Goal: Task Accomplishment & Management: Use online tool/utility

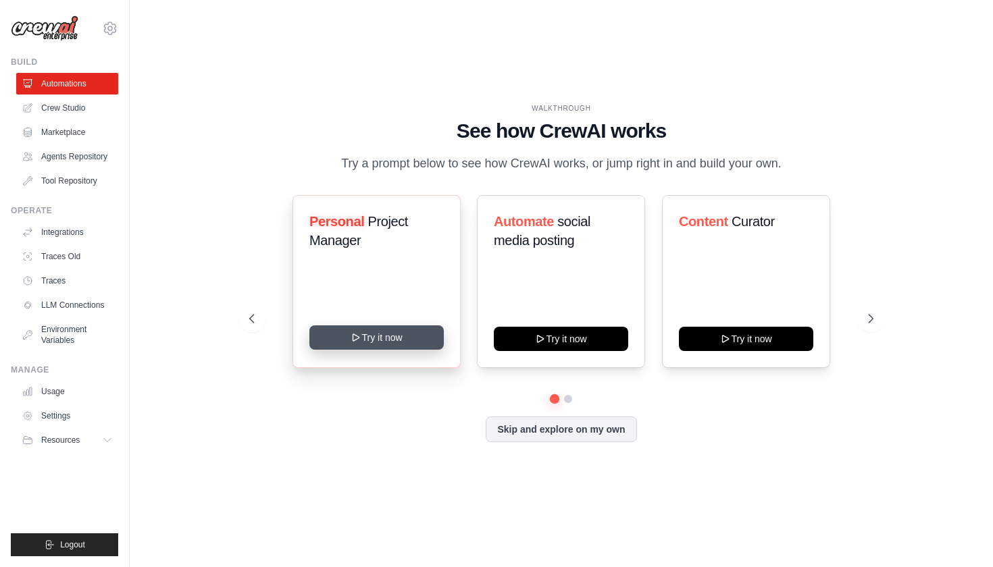
click at [377, 340] on button "Try it now" at bounding box center [376, 337] width 134 height 24
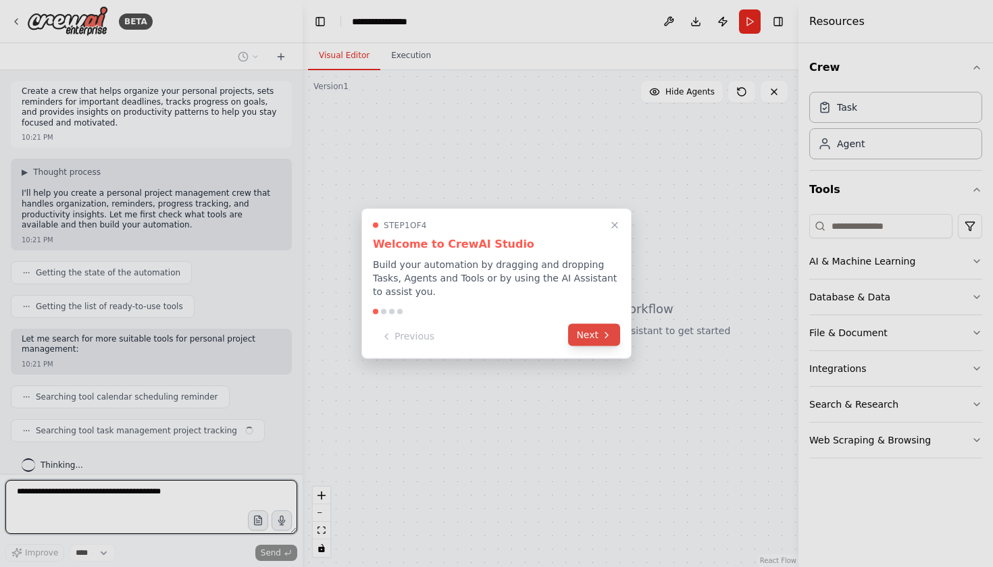
scroll to position [9, 0]
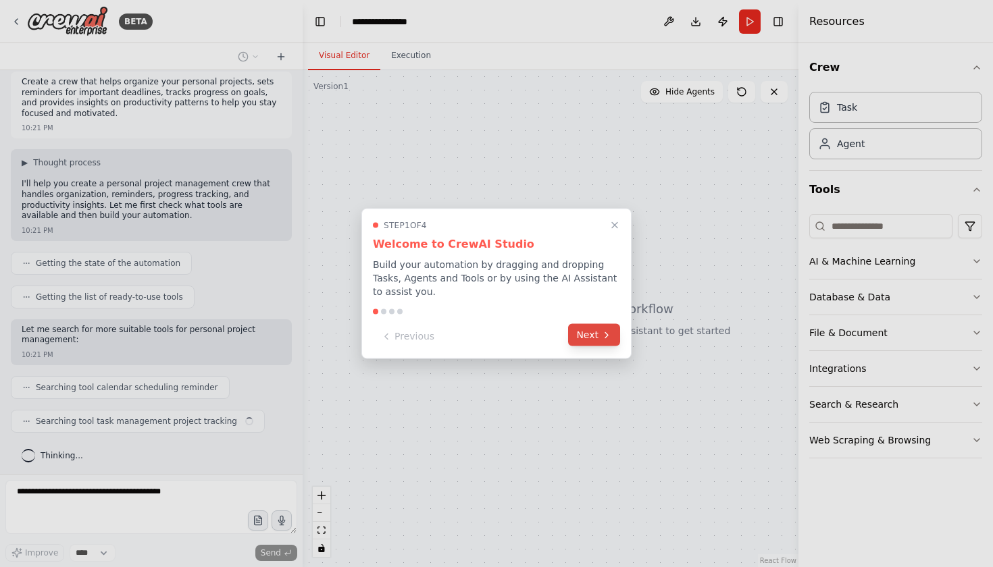
click at [601, 337] on icon at bounding box center [606, 335] width 11 height 11
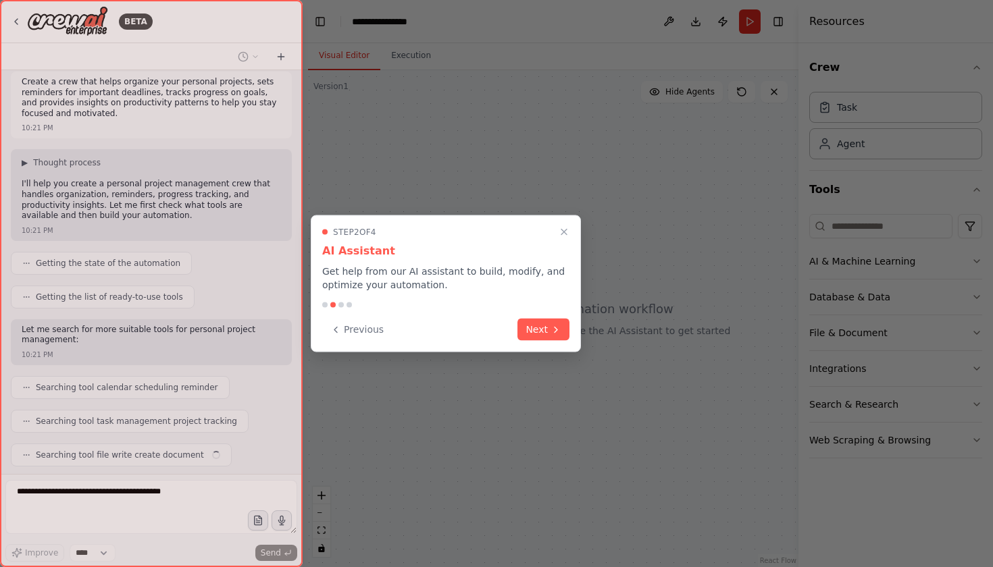
scroll to position [43, 0]
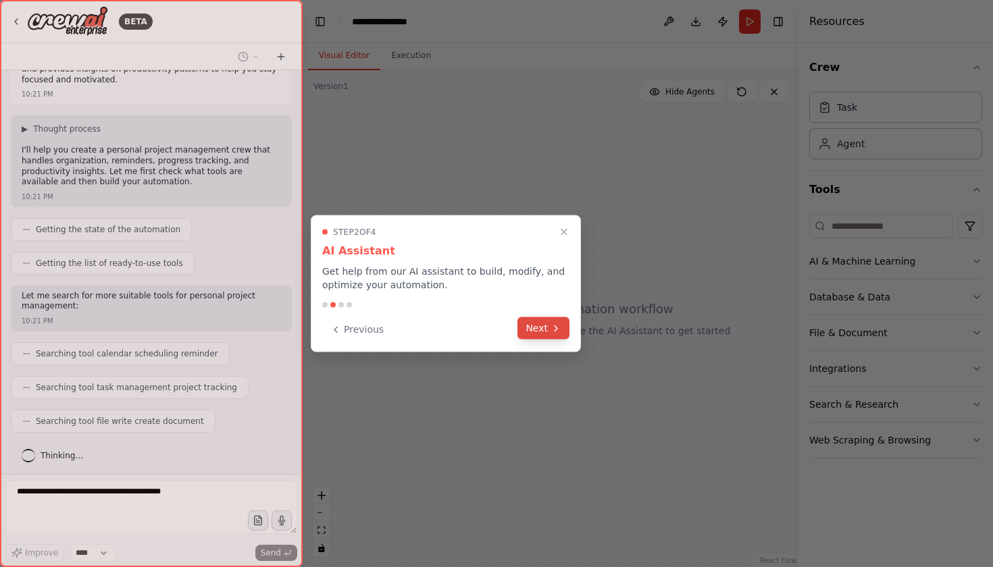
click at [538, 321] on button "Next" at bounding box center [543, 328] width 52 height 22
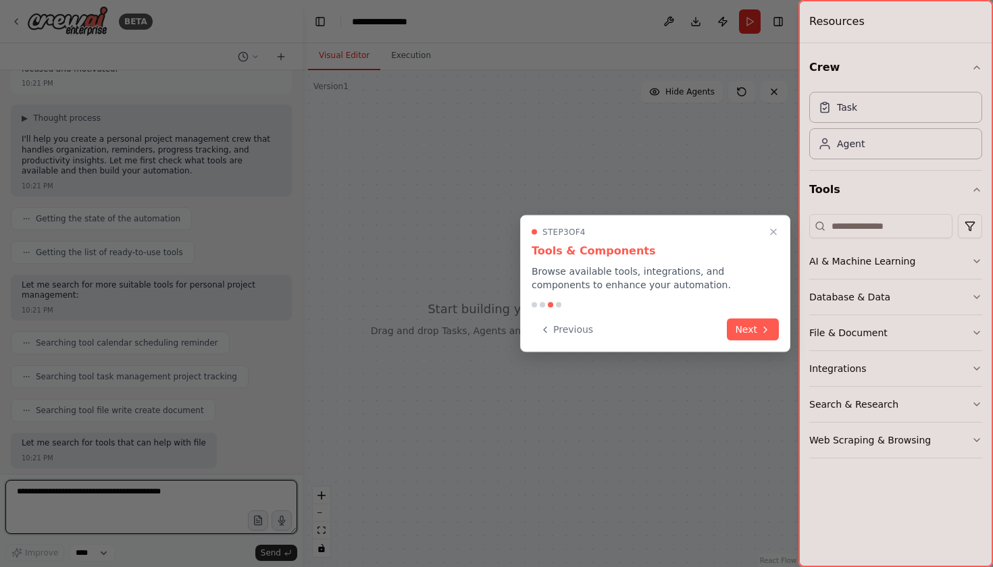
scroll to position [133, 0]
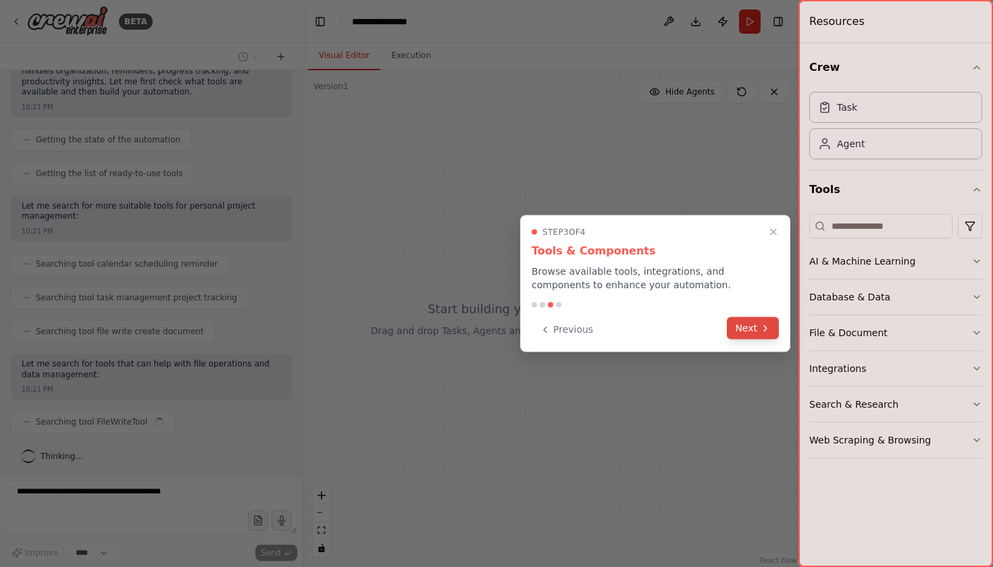
click at [754, 332] on button "Next" at bounding box center [753, 328] width 52 height 22
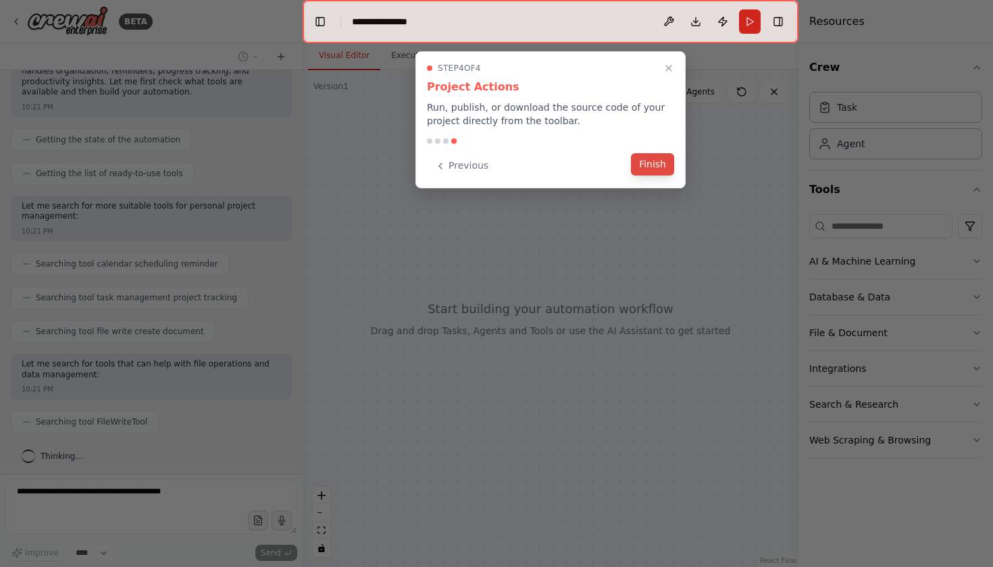
scroll to position [167, 0]
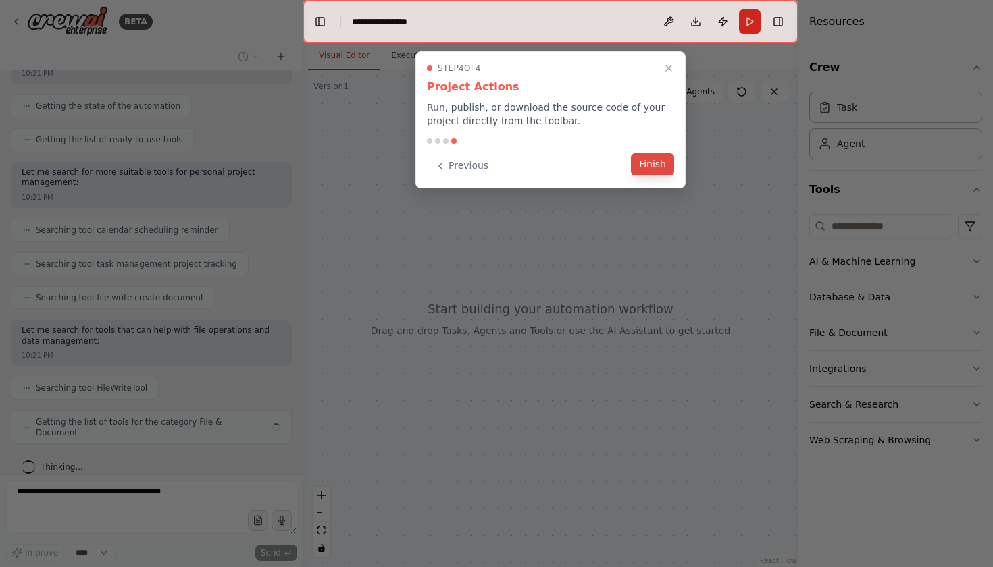
click at [658, 167] on button "Finish" at bounding box center [652, 164] width 43 height 22
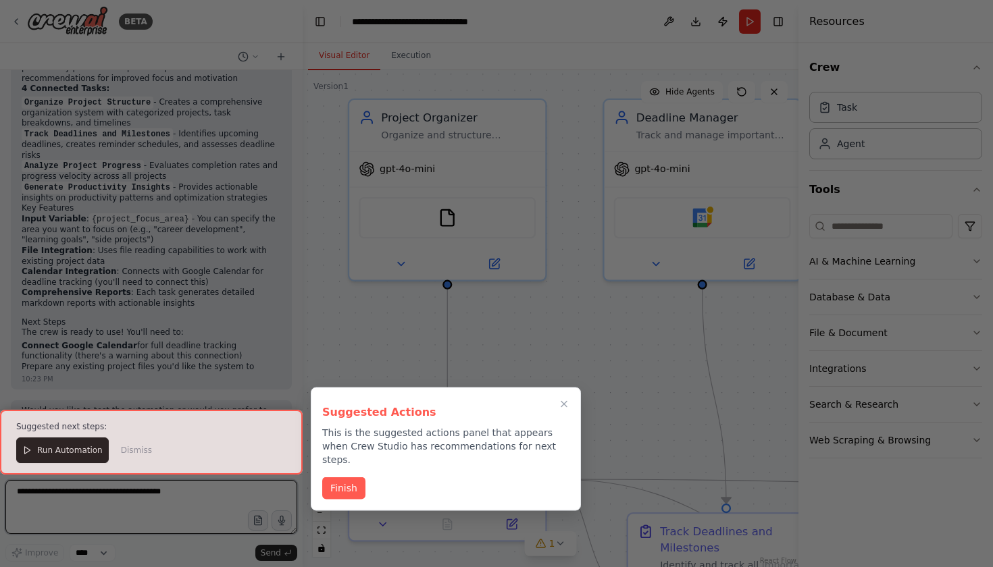
scroll to position [1811, 0]
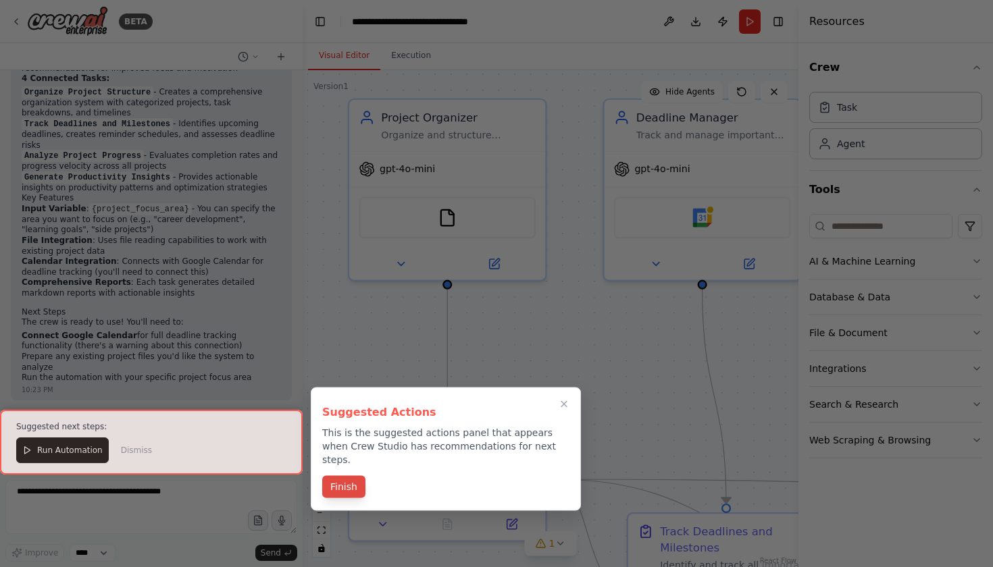
click at [323, 485] on div "Finish" at bounding box center [445, 488] width 247 height 22
click at [338, 479] on button "Finish" at bounding box center [343, 487] width 43 height 22
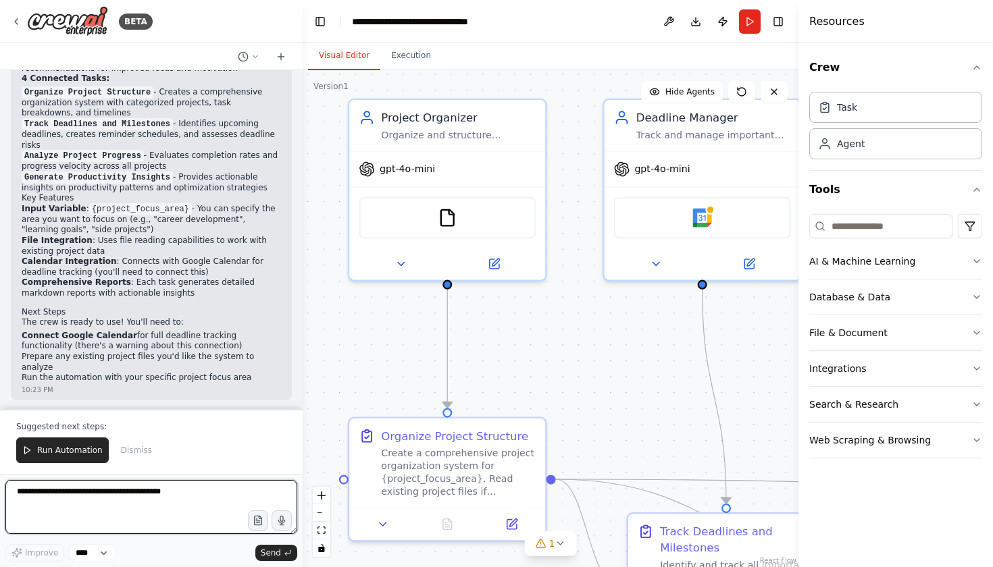
click at [83, 502] on textarea at bounding box center [151, 507] width 292 height 54
type textarea "*****"
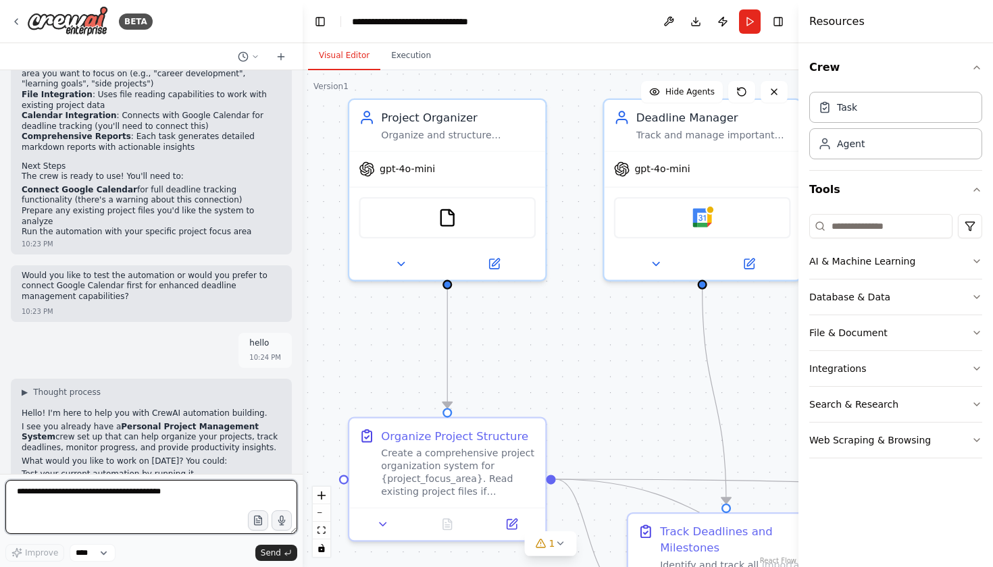
scroll to position [1980, 0]
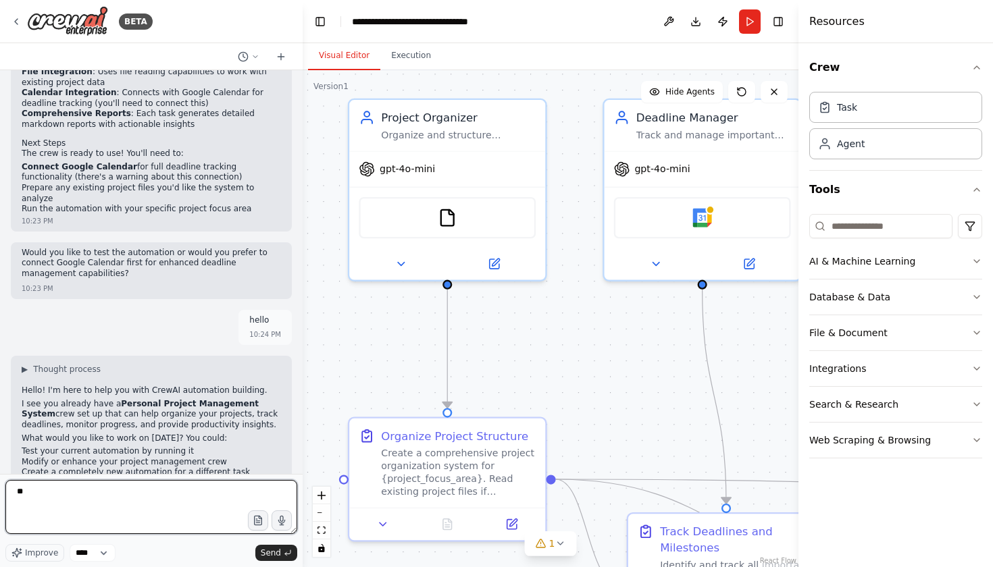
type textarea "*"
type textarea "**********"
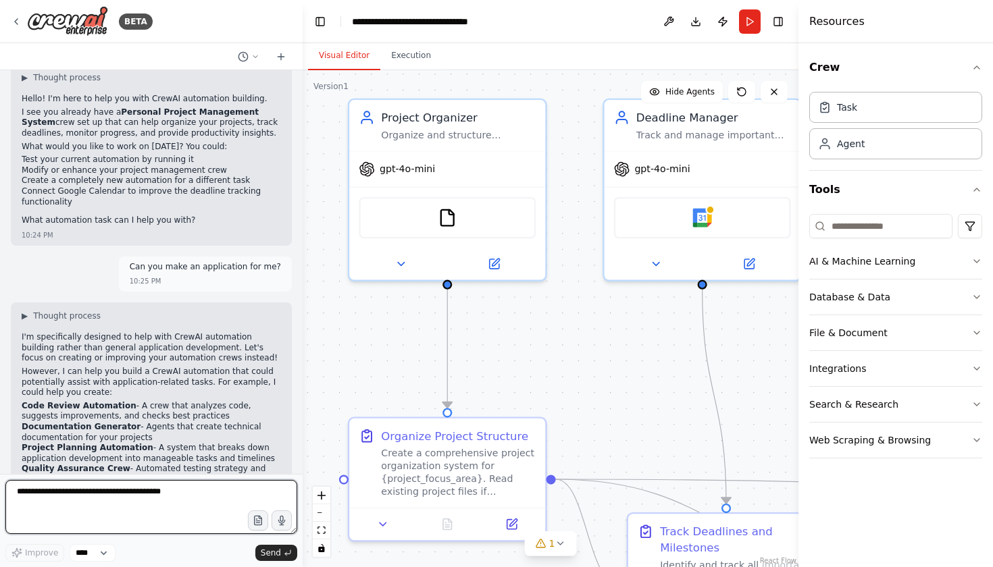
scroll to position [2282, 0]
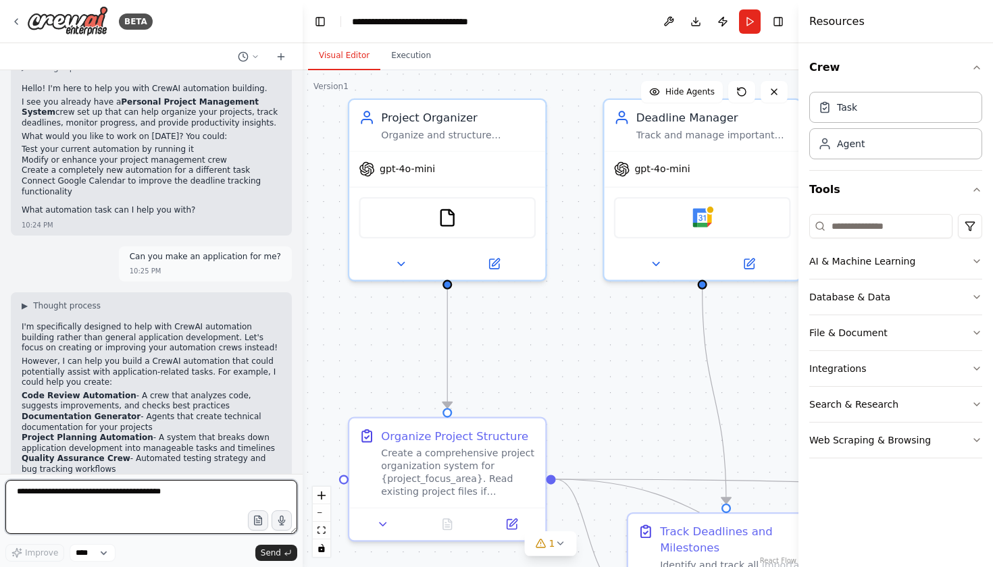
click at [71, 514] on textarea at bounding box center [151, 507] width 292 height 54
click at [402, 68] on button "Execution" at bounding box center [410, 56] width 61 height 28
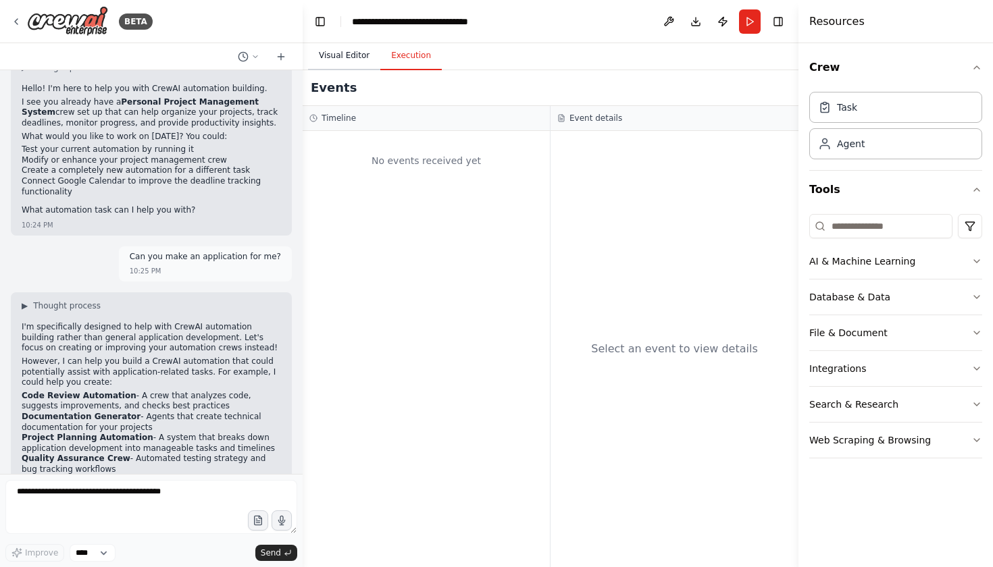
click at [354, 48] on button "Visual Editor" at bounding box center [344, 56] width 72 height 28
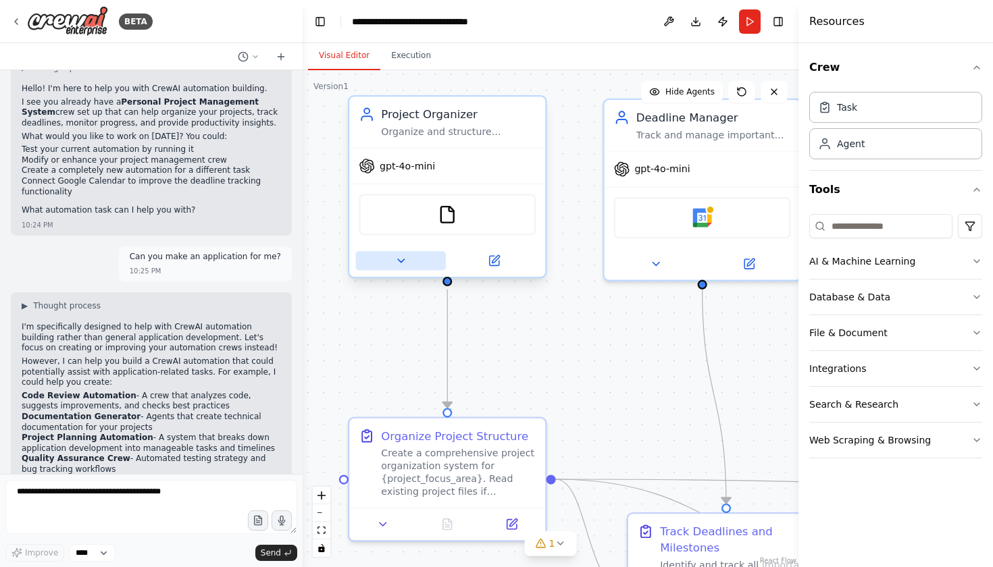
click at [407, 265] on button at bounding box center [401, 260] width 90 height 19
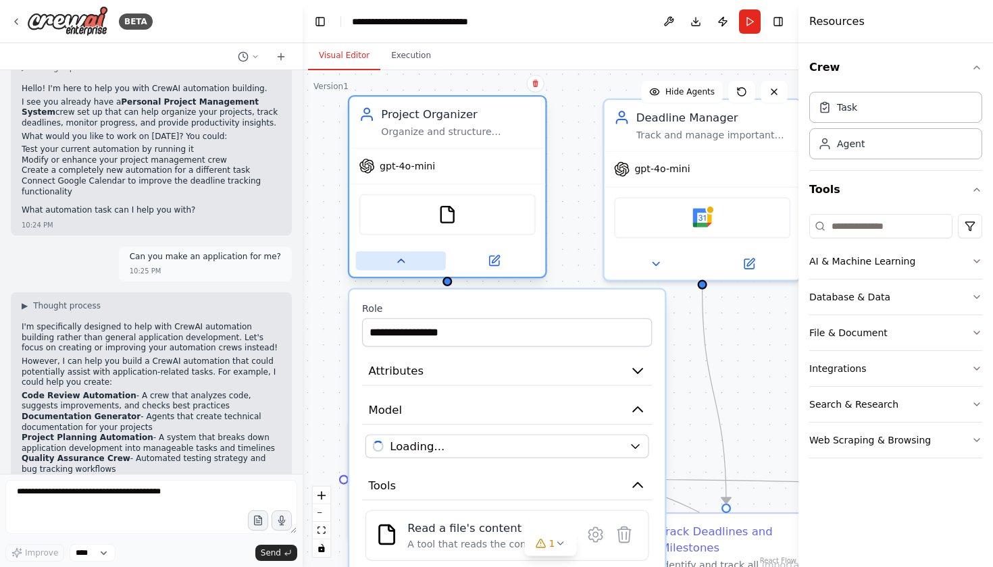
click at [407, 265] on button at bounding box center [401, 260] width 90 height 19
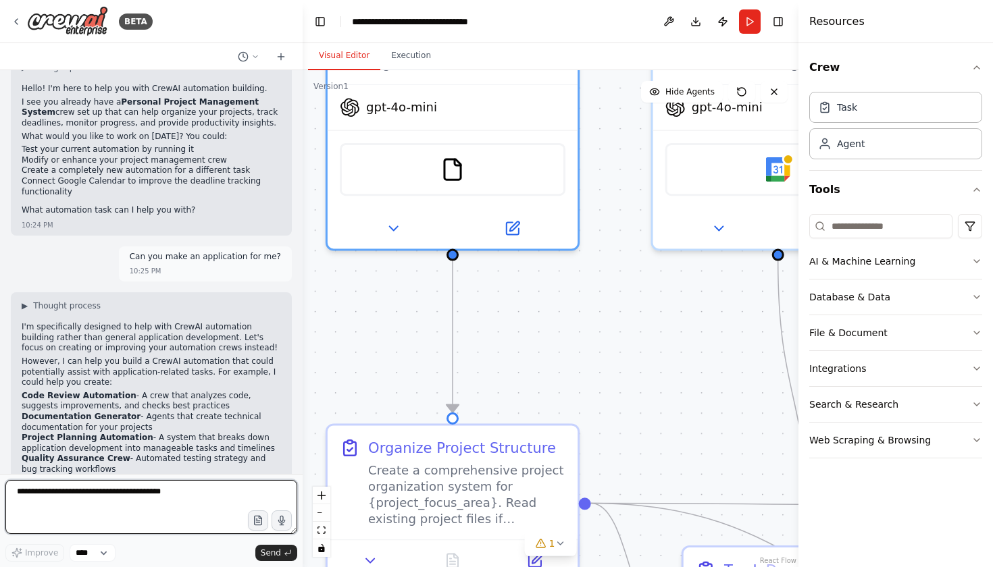
click at [76, 506] on textarea at bounding box center [151, 507] width 292 height 54
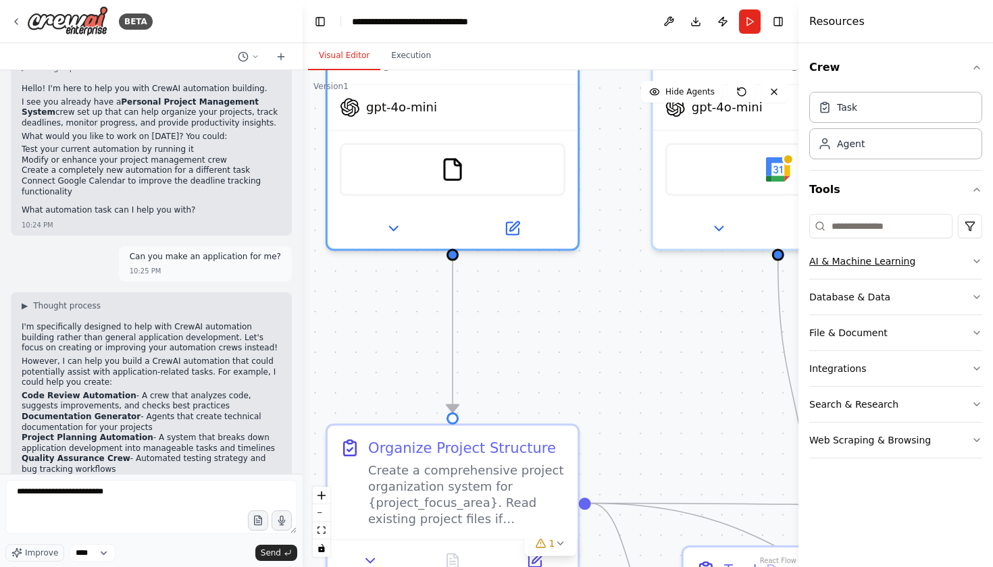
click at [872, 255] on div "AI & Machine Learning" at bounding box center [862, 262] width 106 height 14
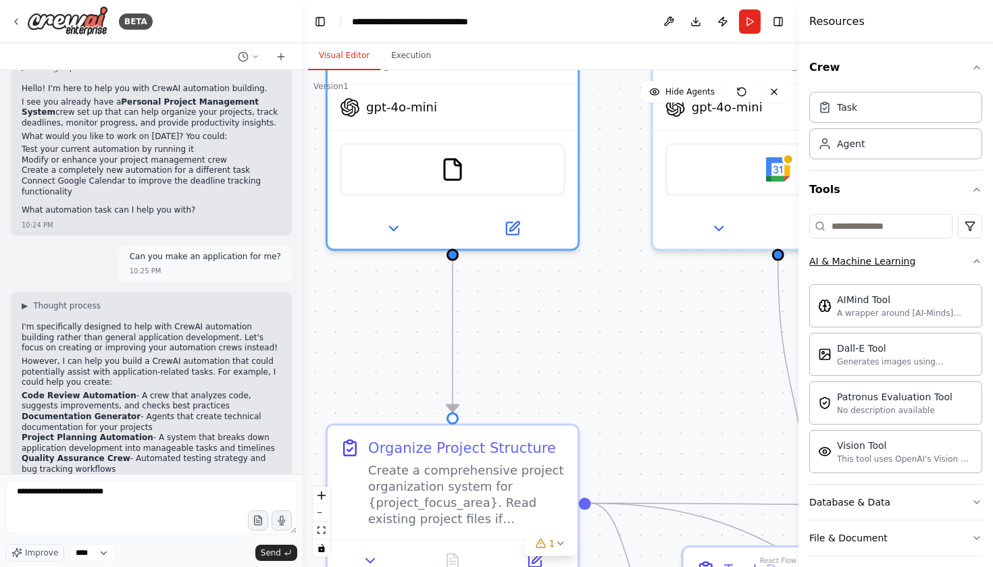
click at [866, 259] on div "AI & Machine Learning" at bounding box center [862, 262] width 106 height 14
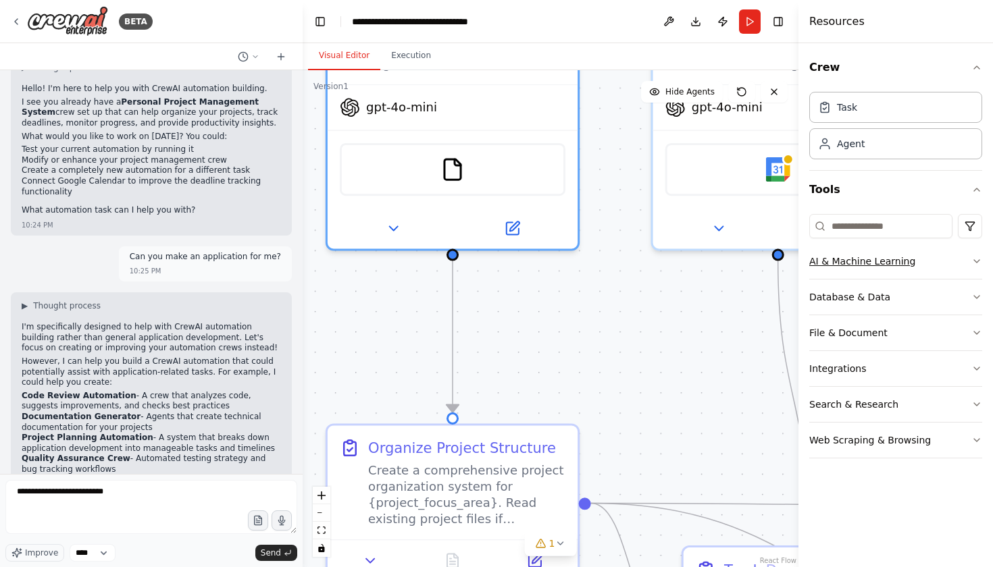
click at [866, 259] on div "AI & Machine Learning" at bounding box center [862, 262] width 106 height 14
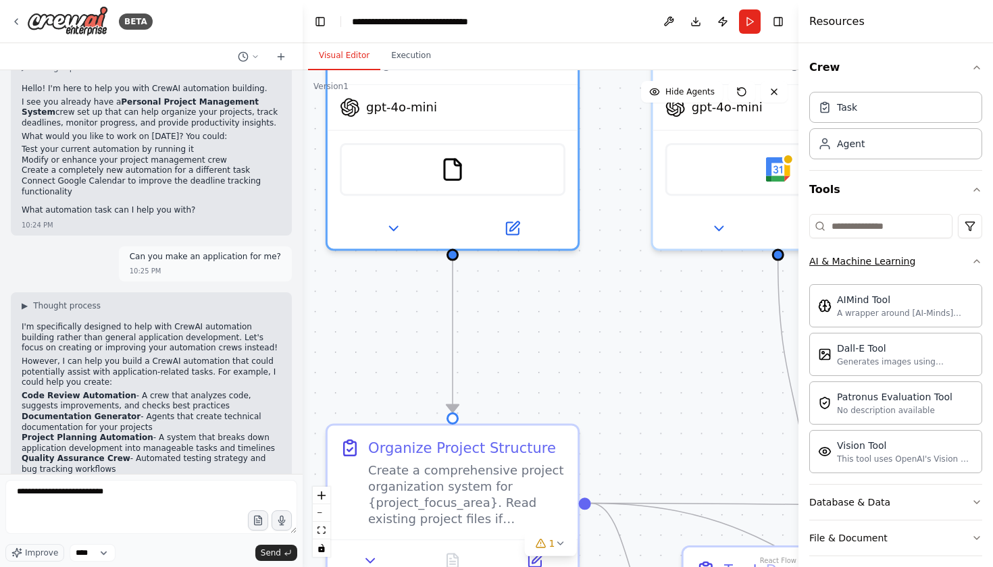
click at [866, 259] on div "AI & Machine Learning" at bounding box center [862, 262] width 106 height 14
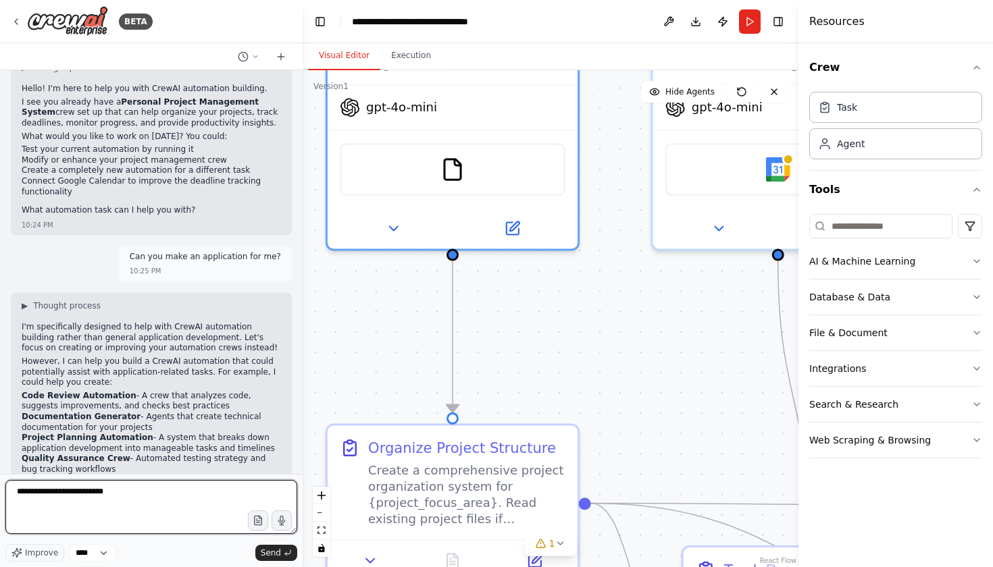
click at [126, 491] on textarea "**********" at bounding box center [151, 507] width 292 height 54
type textarea "**********"
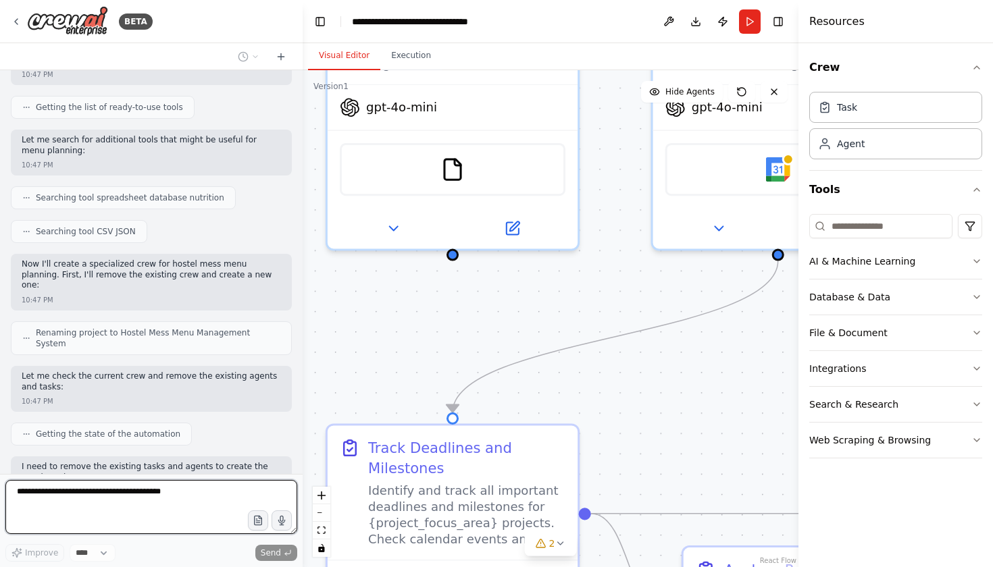
scroll to position [0, 0]
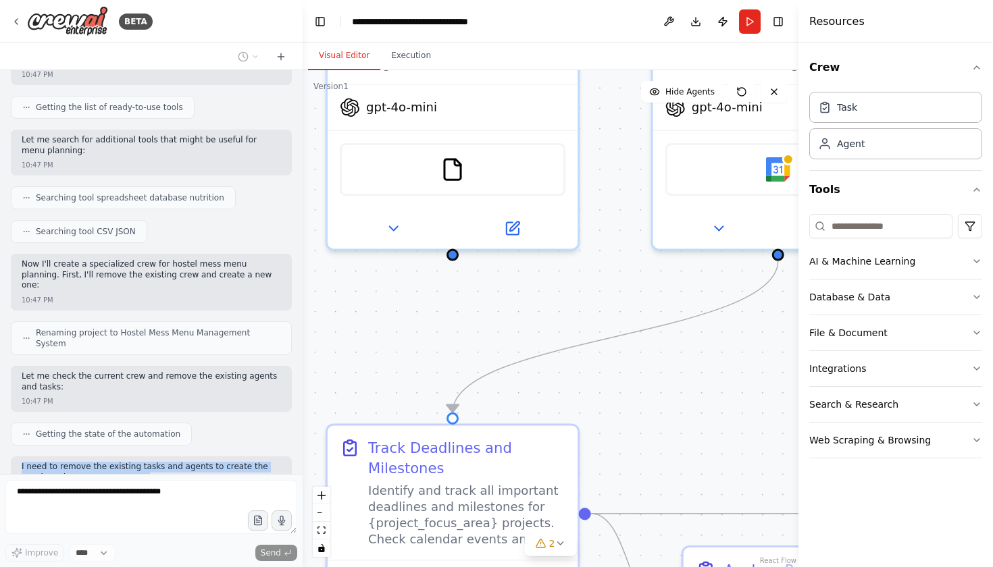
drag, startPoint x: 22, startPoint y: 361, endPoint x: 133, endPoint y: 369, distance: 111.7
click at [133, 462] on p "I need to remove the existing tasks and agents to create the new hostel mess me…" at bounding box center [151, 472] width 259 height 21
drag, startPoint x: 36, startPoint y: 329, endPoint x: 172, endPoint y: 331, distance: 135.1
click at [172, 423] on div "Getting the state of the automation" at bounding box center [101, 434] width 181 height 23
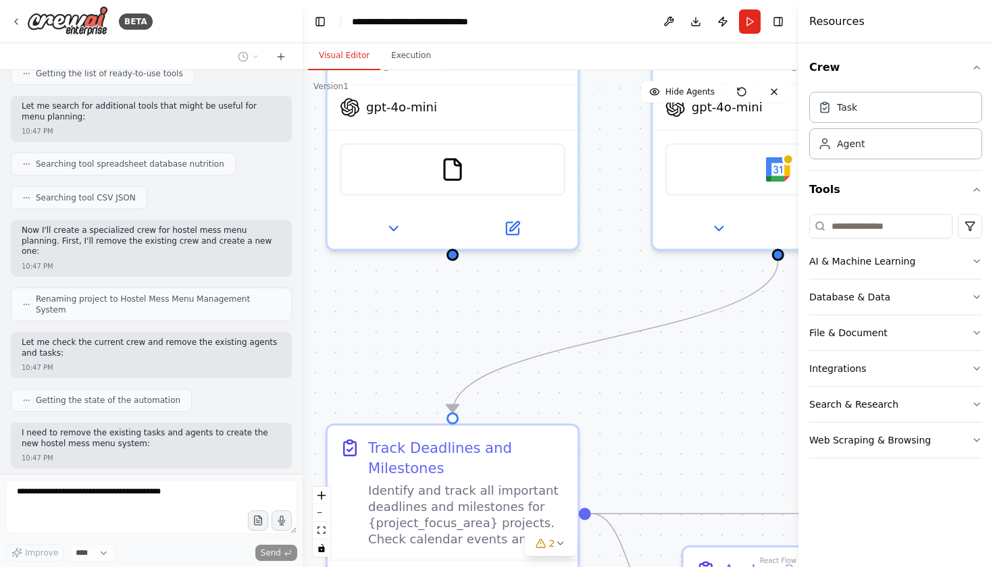
drag, startPoint x: 24, startPoint y: 273, endPoint x: 40, endPoint y: 275, distance: 16.3
click at [40, 275] on div "Create a crew that helps organize your personal projects, sets reminders for im…" at bounding box center [151, 272] width 303 height 404
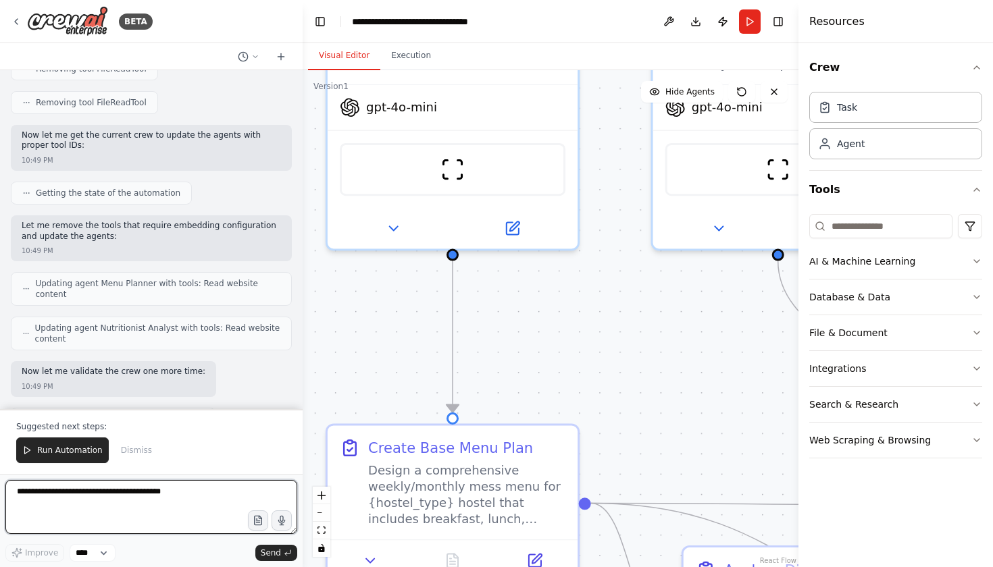
scroll to position [4237, 0]
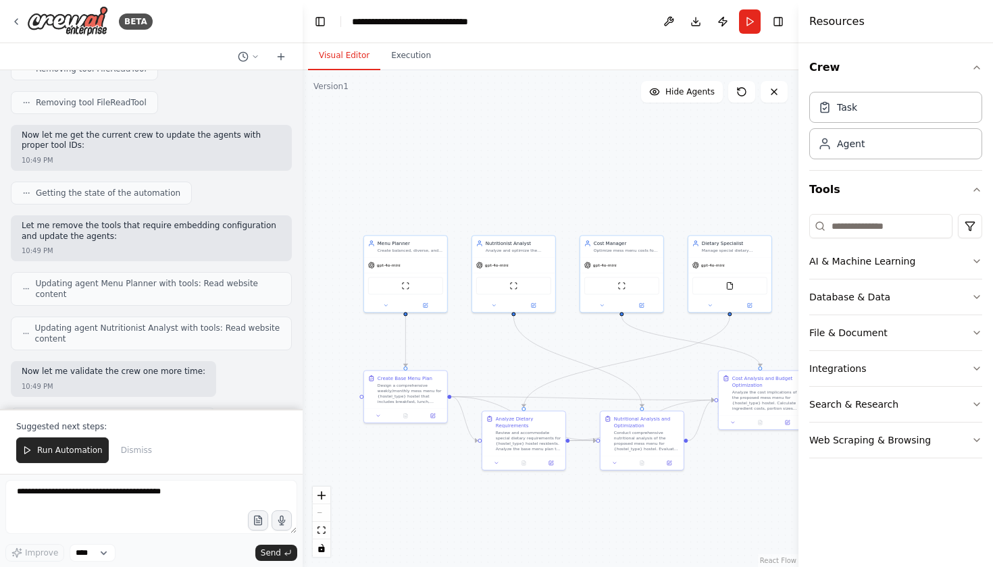
drag, startPoint x: 634, startPoint y: 373, endPoint x: 513, endPoint y: 361, distance: 122.2
click at [513, 361] on div ".deletable-edge-delete-btn { width: 20px; height: 20px; border: 0px solid #ffff…" at bounding box center [551, 318] width 496 height 497
click at [72, 452] on span "Run Automation" at bounding box center [70, 450] width 66 height 11
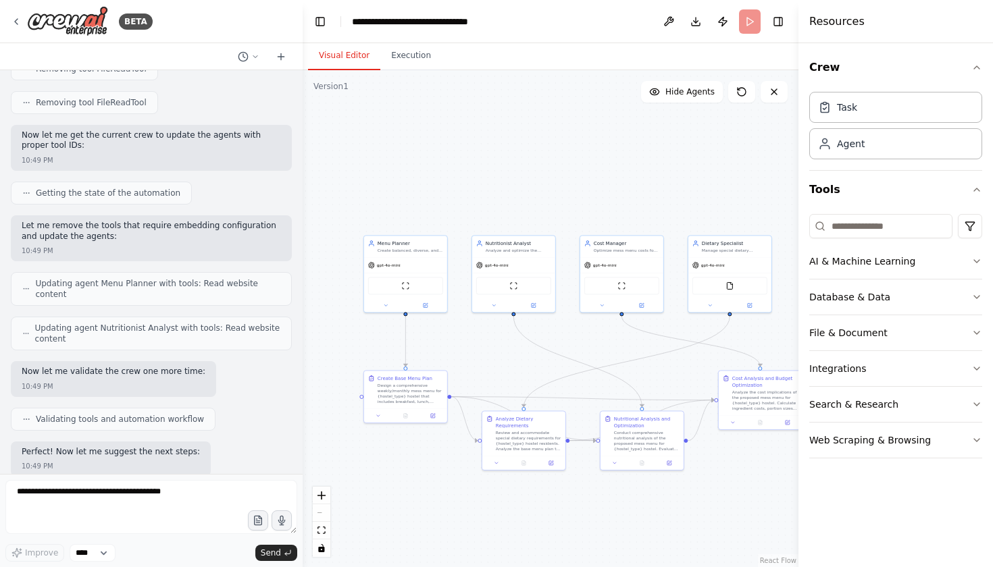
scroll to position [4173, 0]
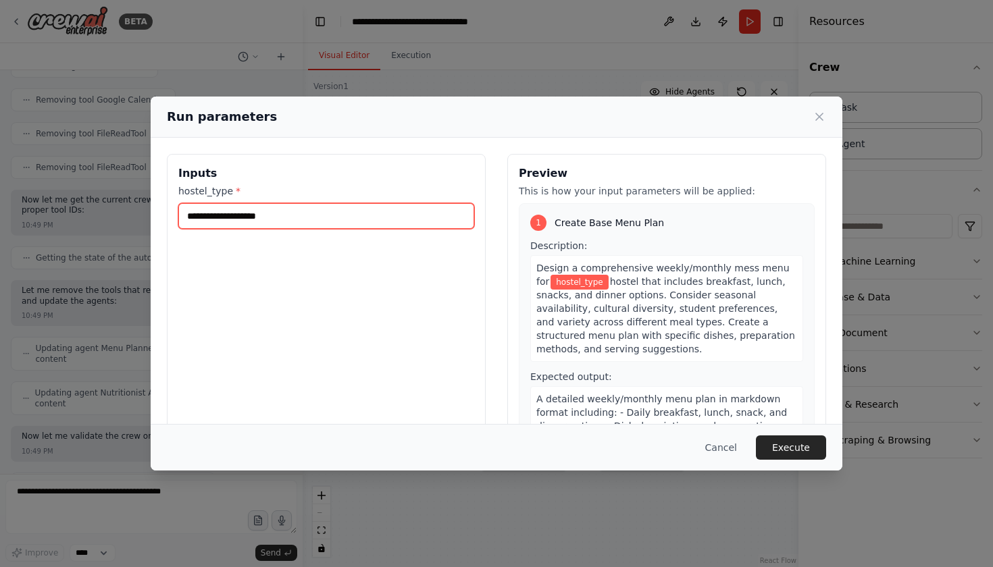
click at [305, 213] on input "hostel_type *" at bounding box center [326, 216] width 296 height 26
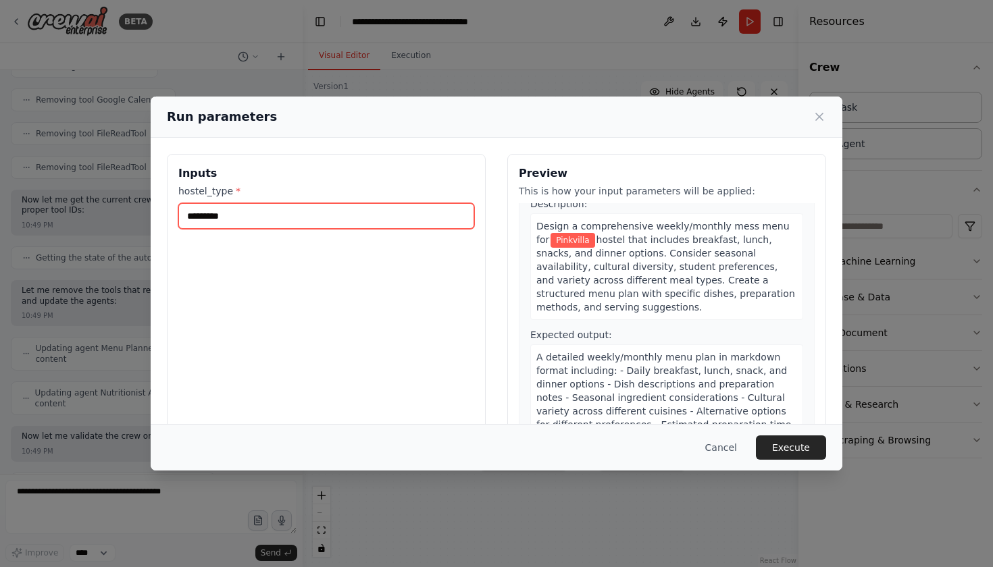
scroll to position [38, 0]
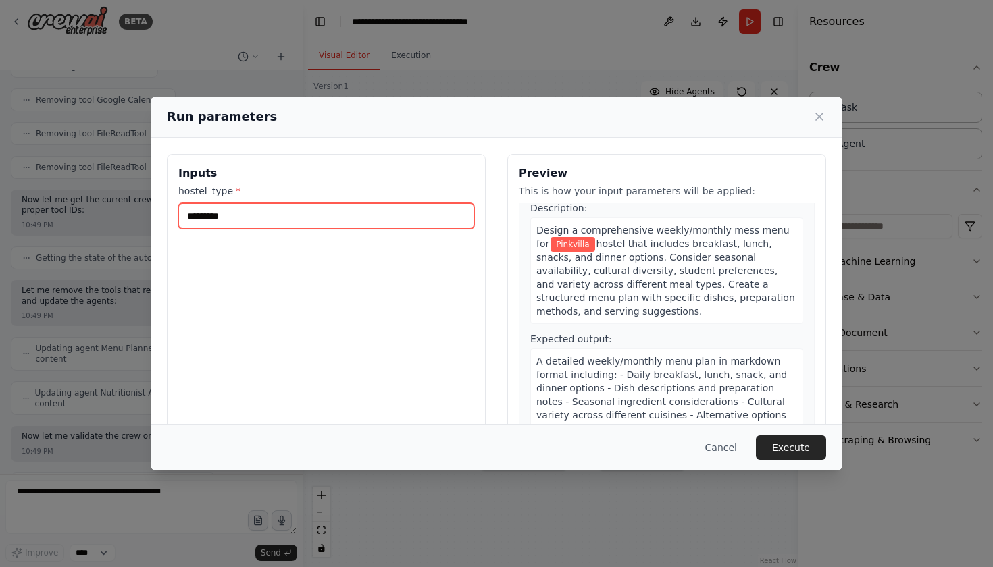
type input "*********"
click at [754, 248] on span "hostel that includes breakfast, lunch, snacks, and dinner options. Consider sea…" at bounding box center [665, 277] width 259 height 78
drag, startPoint x: 749, startPoint y: 243, endPoint x: 790, endPoint y: 243, distance: 41.2
click at [790, 243] on div "Design a comprehensive weekly/monthly mess menu for Pinkvilla hostel that inclu…" at bounding box center [666, 270] width 273 height 107
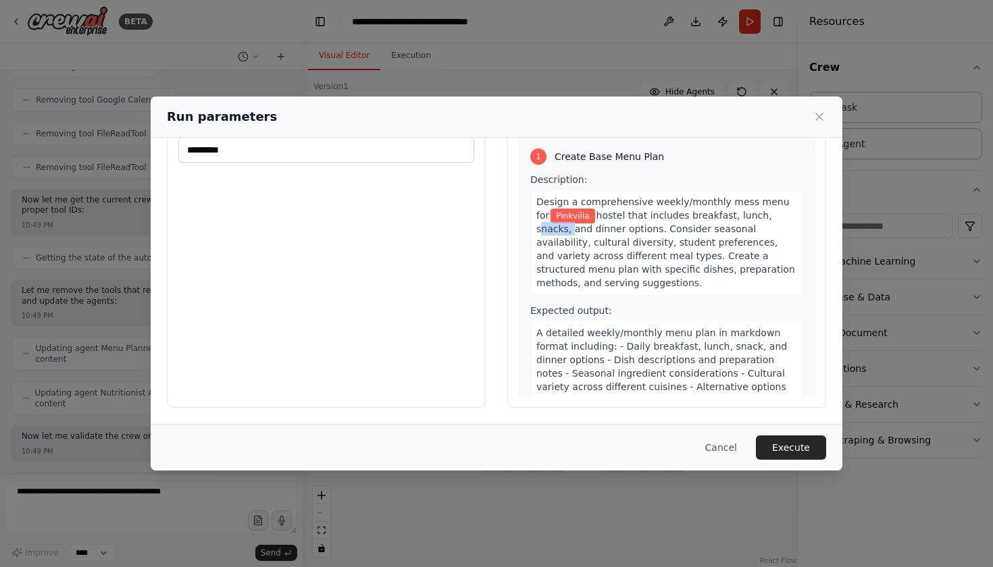
scroll to position [0, 0]
click at [784, 448] on button "Execute" at bounding box center [791, 448] width 70 height 24
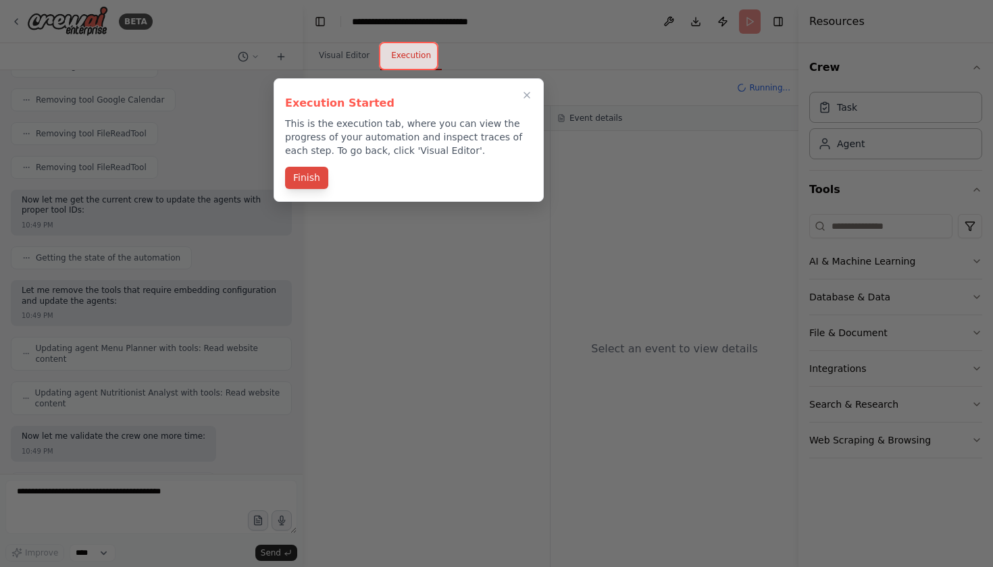
click at [313, 182] on button "Finish" at bounding box center [306, 178] width 43 height 22
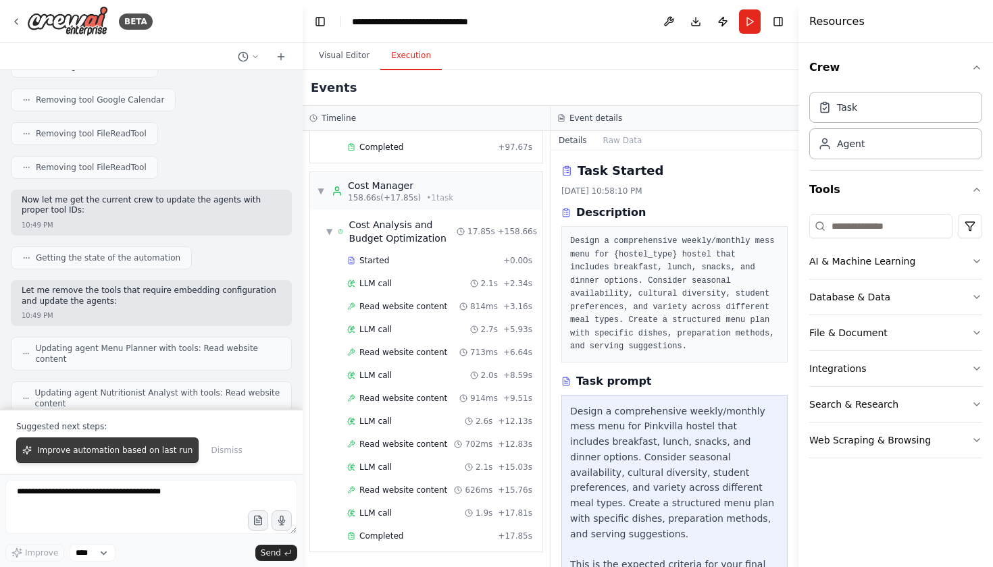
click at [130, 450] on span "Improve automation based on last run" at bounding box center [114, 450] width 155 height 11
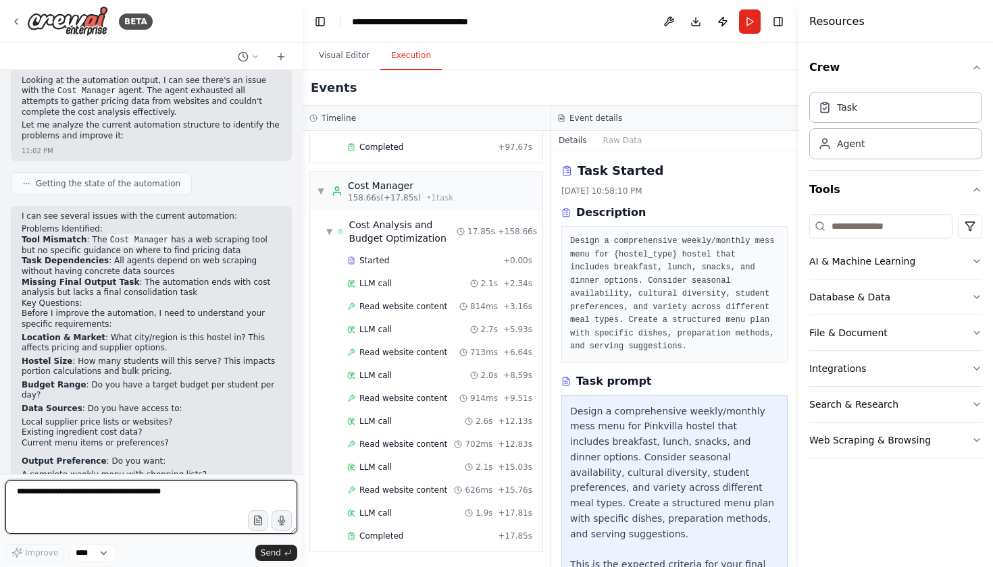
scroll to position [1441, 0]
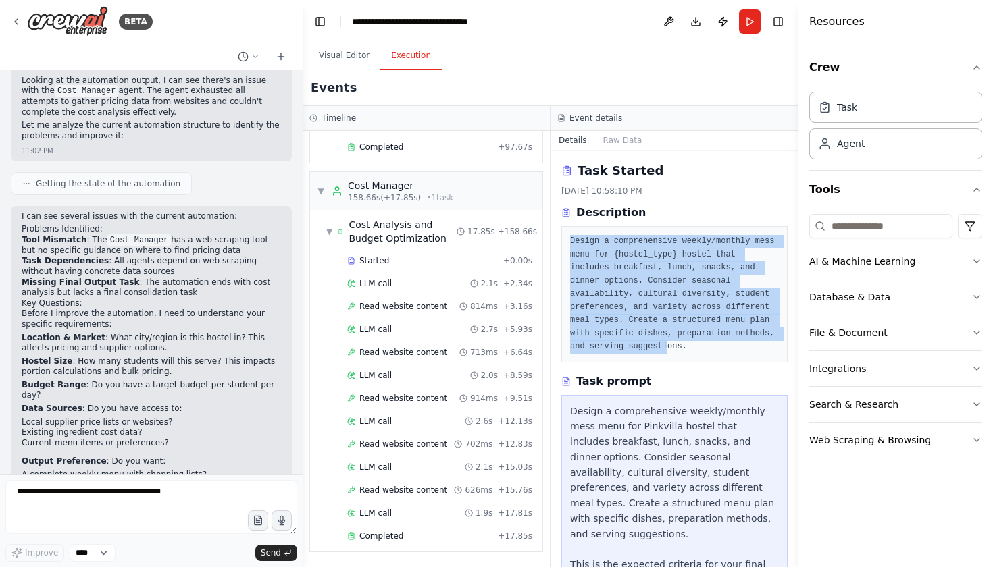
drag, startPoint x: 568, startPoint y: 240, endPoint x: 716, endPoint y: 344, distance: 181.0
click at [716, 344] on div "Design a comprehensive weekly/monthly mess menu for {hostel_type} hostel that i…" at bounding box center [674, 294] width 226 height 136
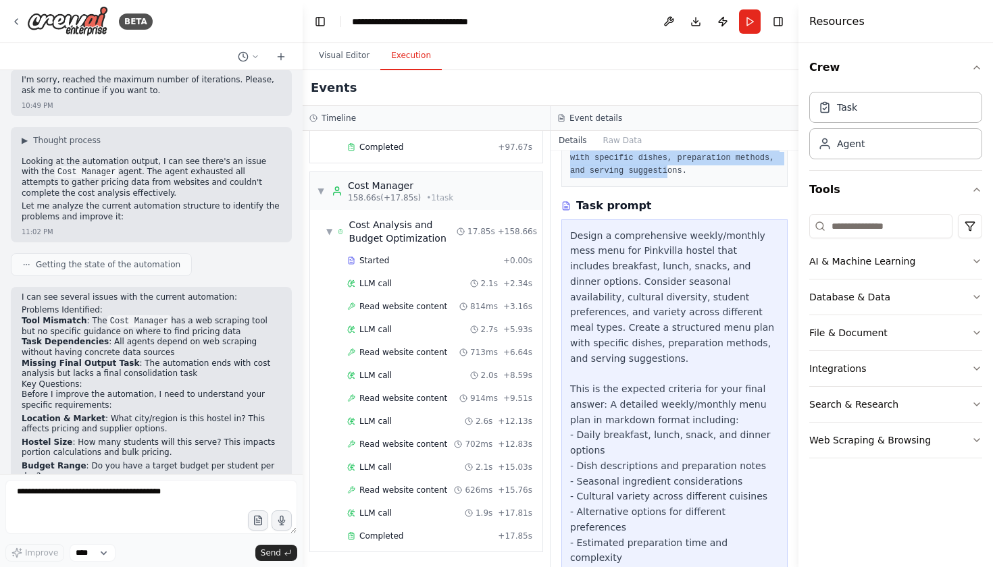
scroll to position [4655, 0]
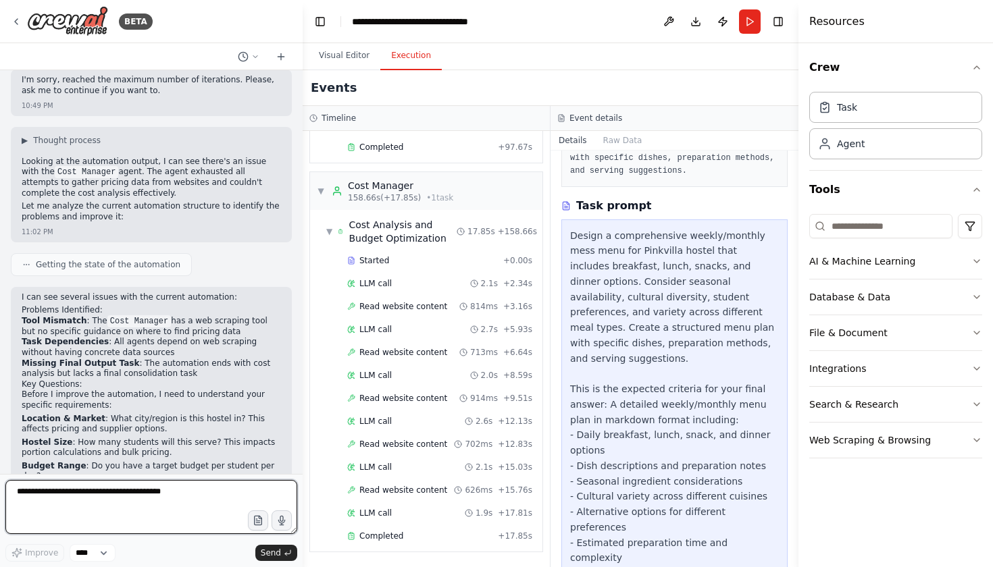
click at [70, 500] on textarea at bounding box center [151, 507] width 292 height 54
click at [15, 494] on textarea "**********" at bounding box center [151, 507] width 292 height 54
click at [95, 494] on textarea "**********" at bounding box center [151, 507] width 292 height 54
click at [205, 502] on textarea "**********" at bounding box center [151, 507] width 292 height 54
type textarea "**********"
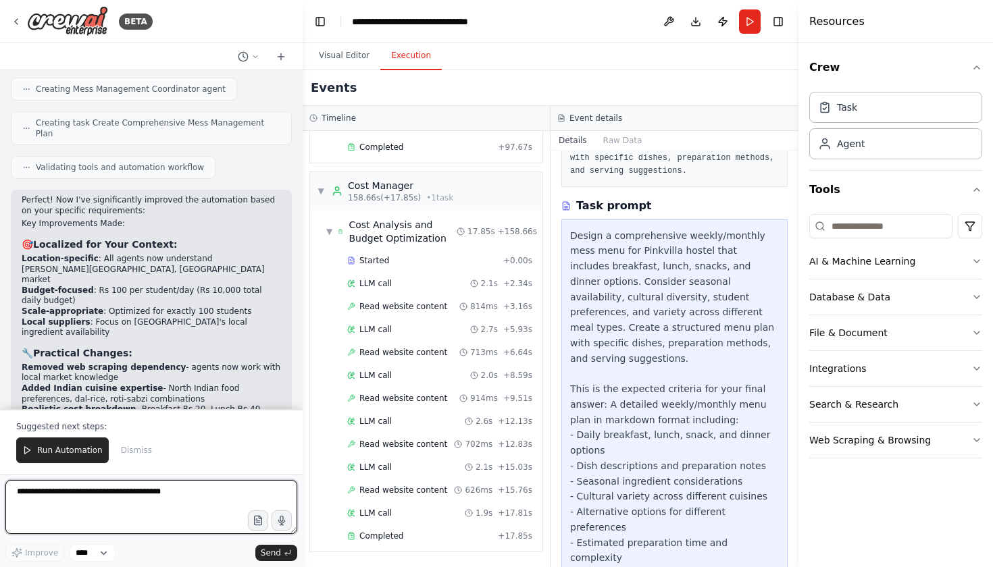
scroll to position [5806, 0]
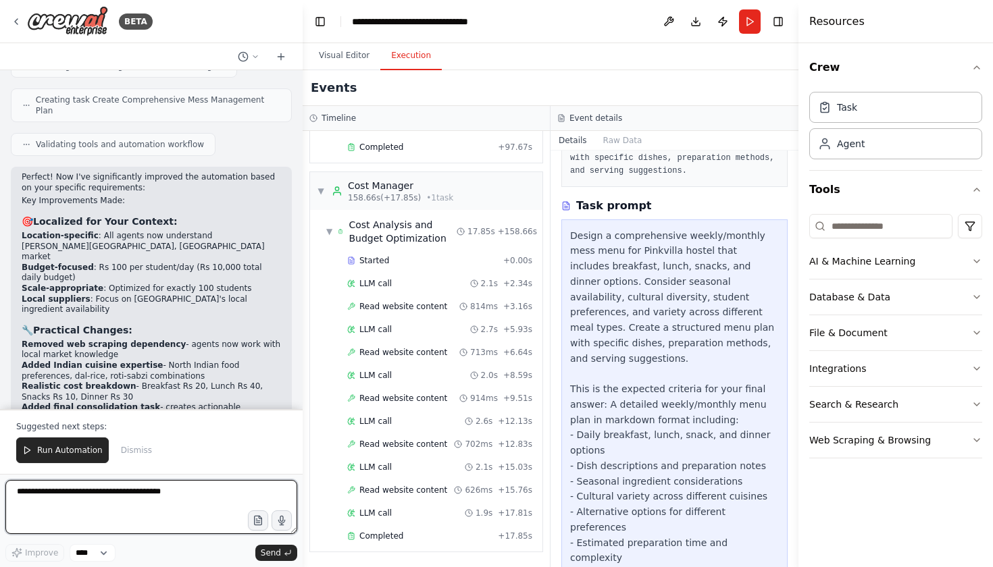
click at [48, 491] on textarea at bounding box center [151, 507] width 292 height 54
type textarea "**********"
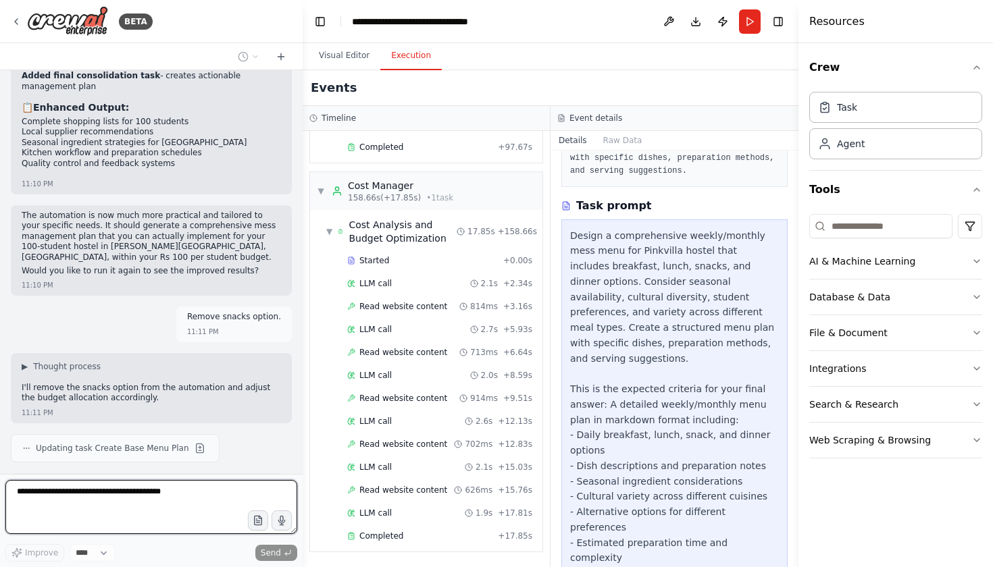
scroll to position [6171, 0]
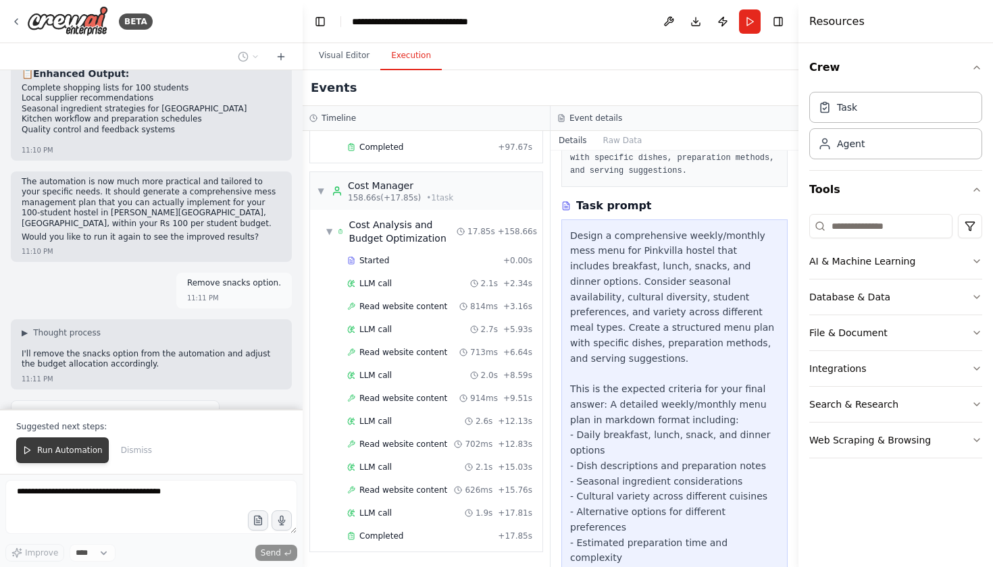
click at [73, 456] on button "Run Automation" at bounding box center [62, 451] width 93 height 26
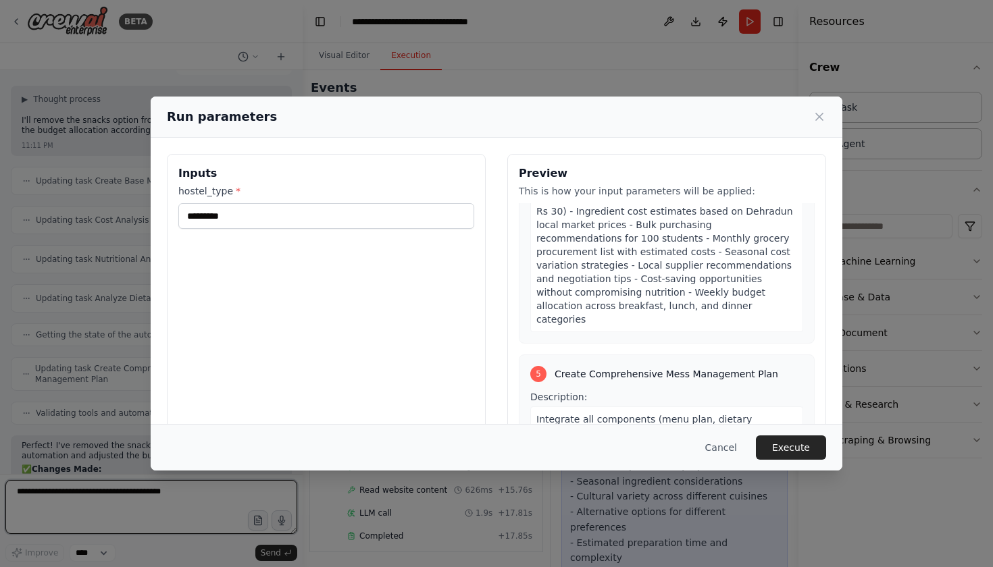
scroll to position [0, 0]
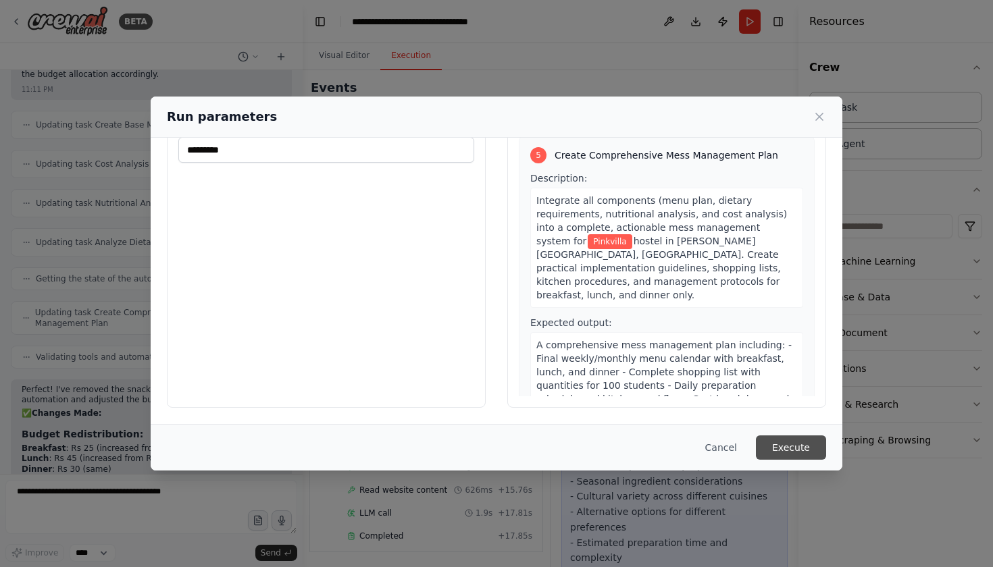
click at [804, 441] on button "Execute" at bounding box center [791, 448] width 70 height 24
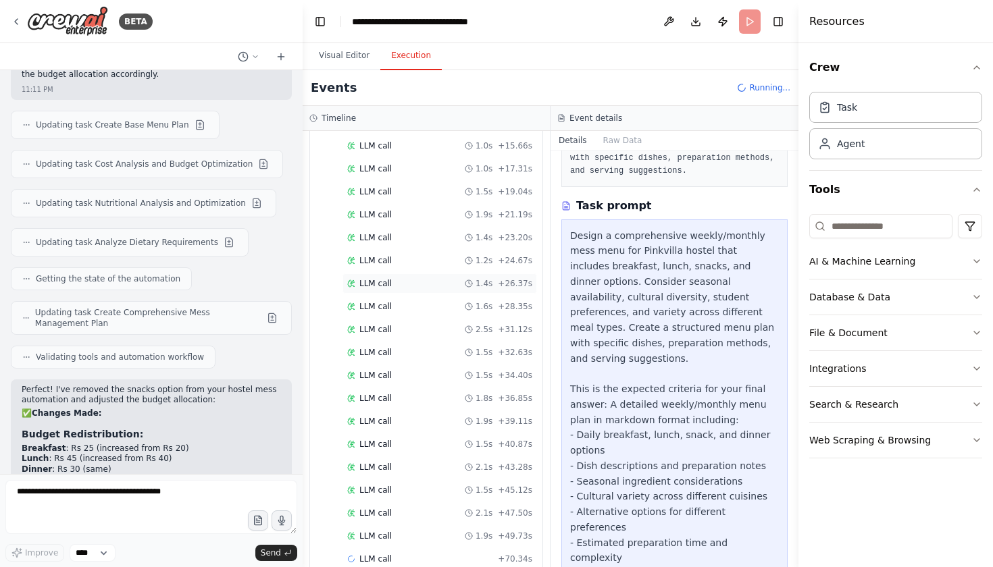
scroll to position [1796, 0]
click at [571, 232] on div "Design a comprehensive weekly/monthly mess menu for Pinkvilla hostel that inclu…" at bounding box center [674, 412] width 209 height 369
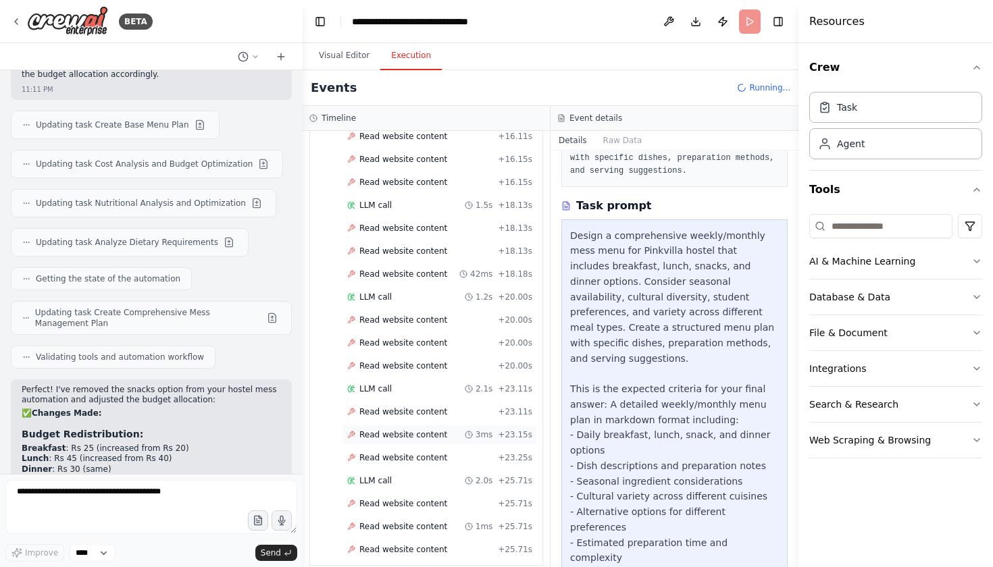
scroll to position [3058, 0]
drag, startPoint x: 348, startPoint y: 90, endPoint x: 310, endPoint y: 90, distance: 37.8
click at [310, 90] on div "Events Running..." at bounding box center [551, 88] width 496 height 36
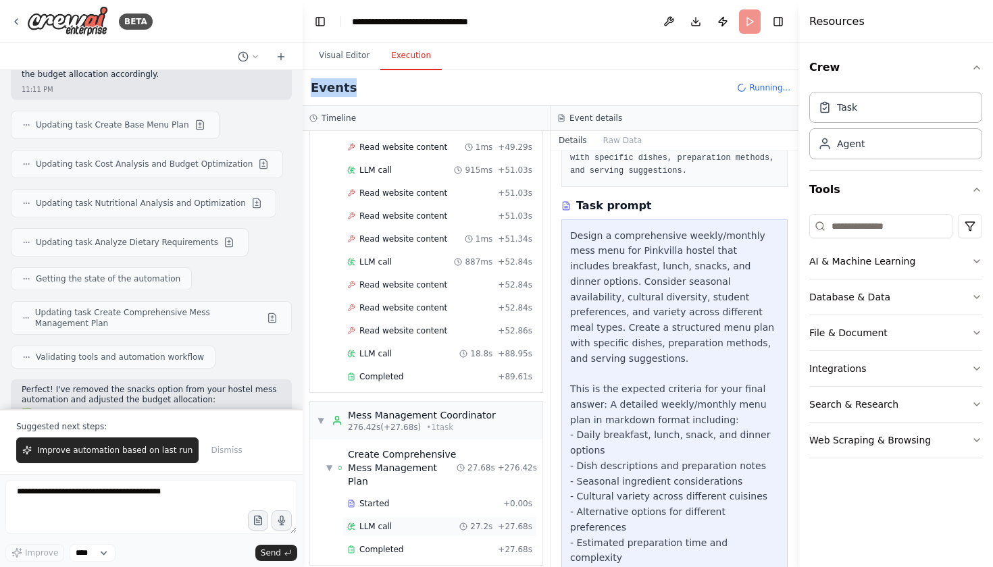
scroll to position [6526, 0]
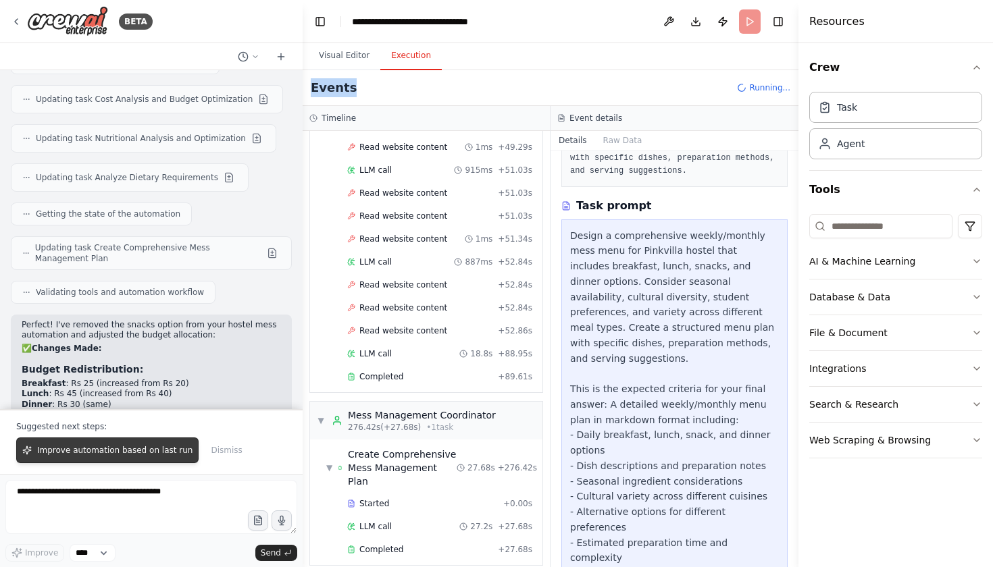
click at [157, 451] on span "Improve automation based on last run" at bounding box center [114, 450] width 155 height 11
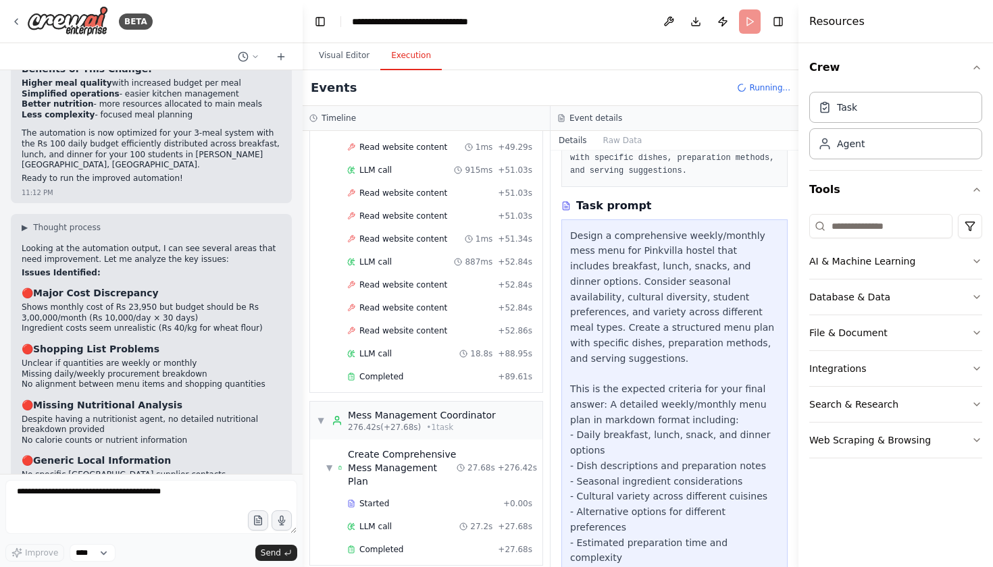
scroll to position [6971, 0]
